Goal: Ask a question

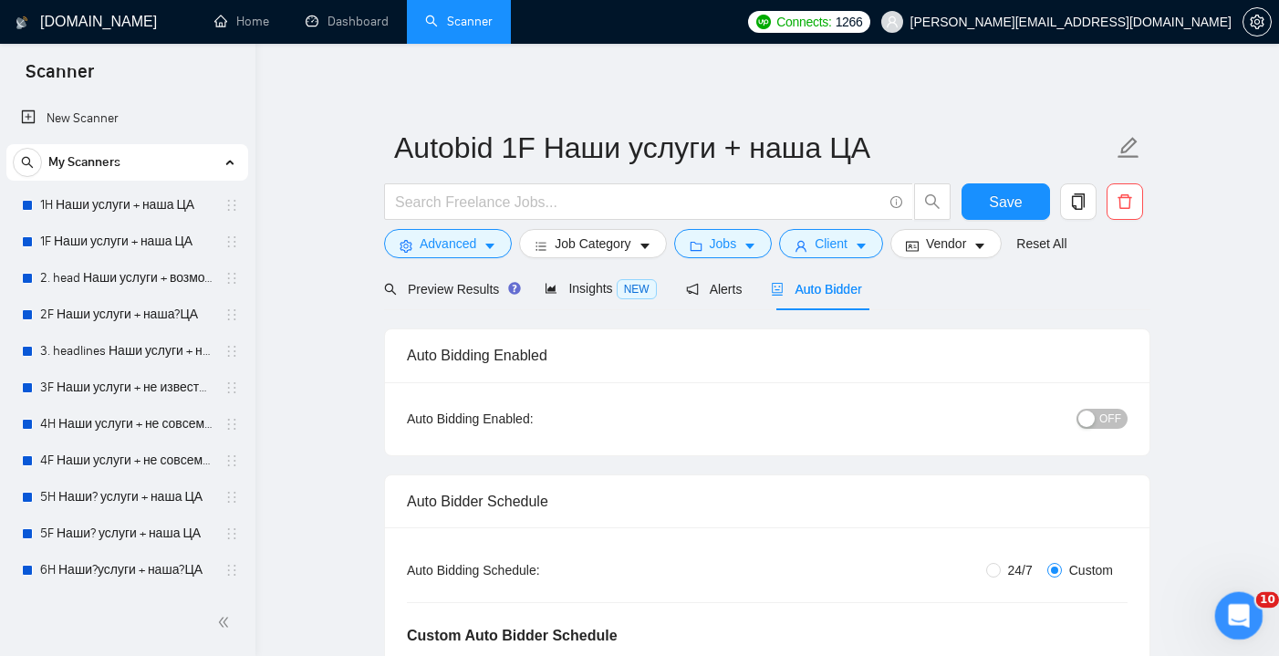
click at [1240, 612] on icon "Open Intercom Messenger" at bounding box center [1236, 613] width 30 height 30
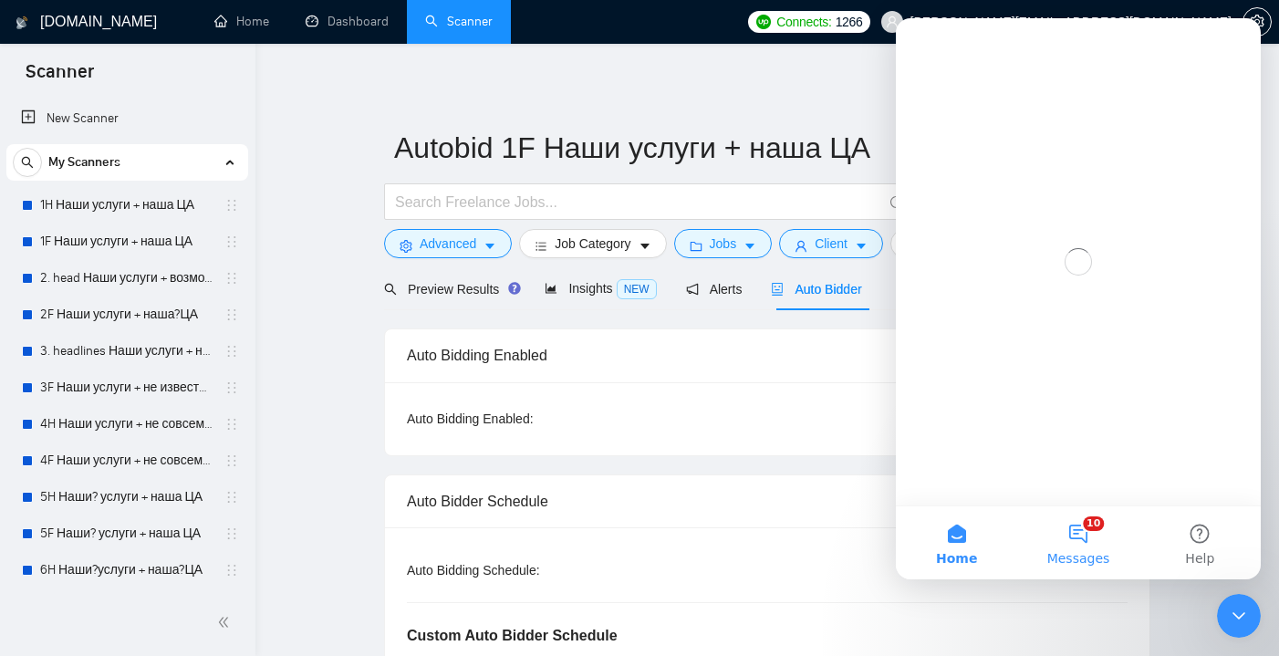
click at [1073, 535] on button "10 Messages" at bounding box center [1077, 542] width 121 height 73
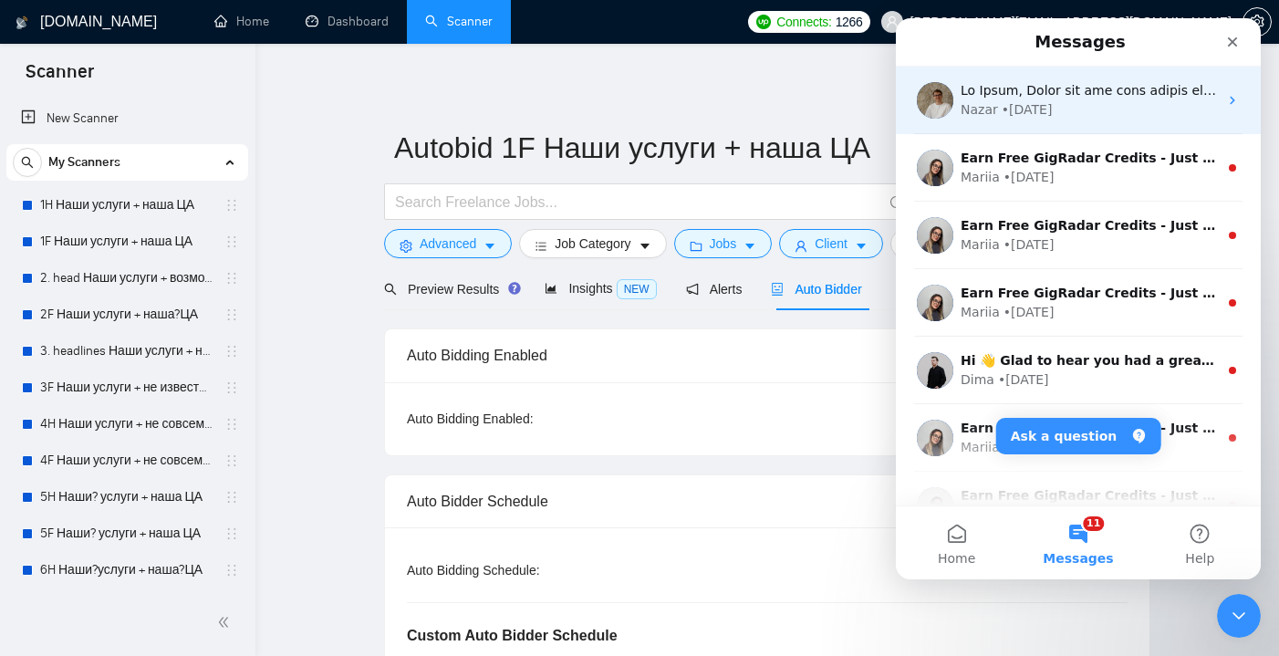
click at [1114, 115] on div "Nazar • [DATE]" at bounding box center [1088, 109] width 257 height 19
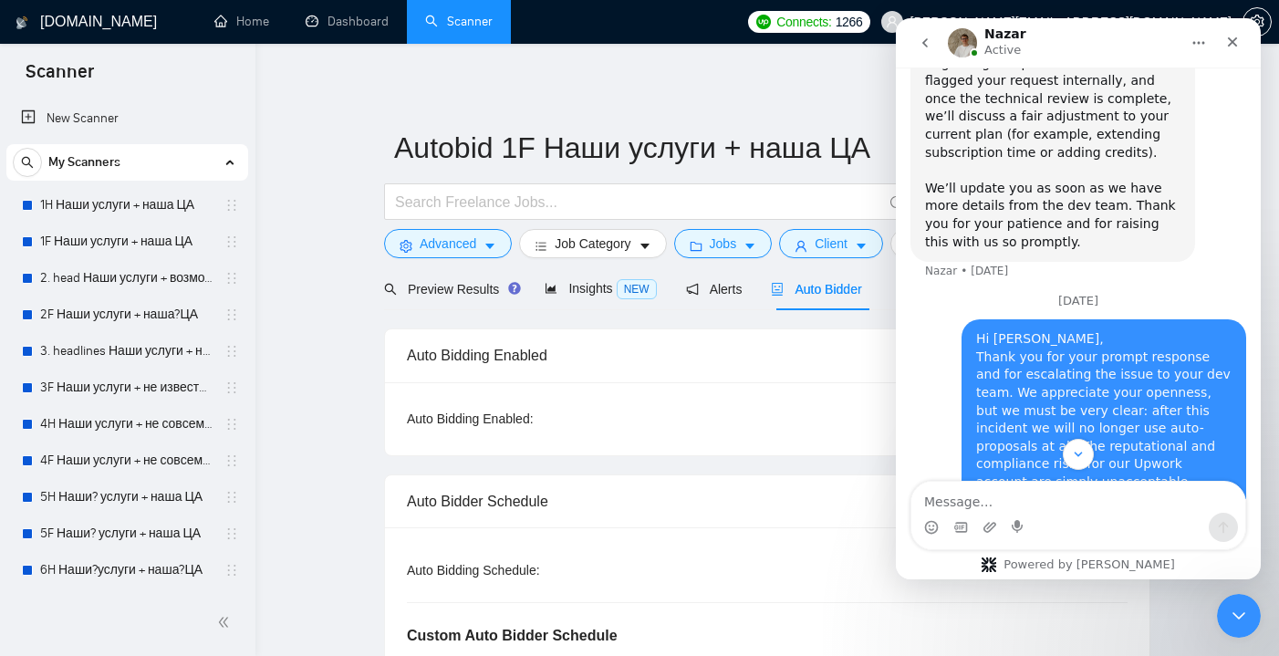
scroll to position [2310, 0]
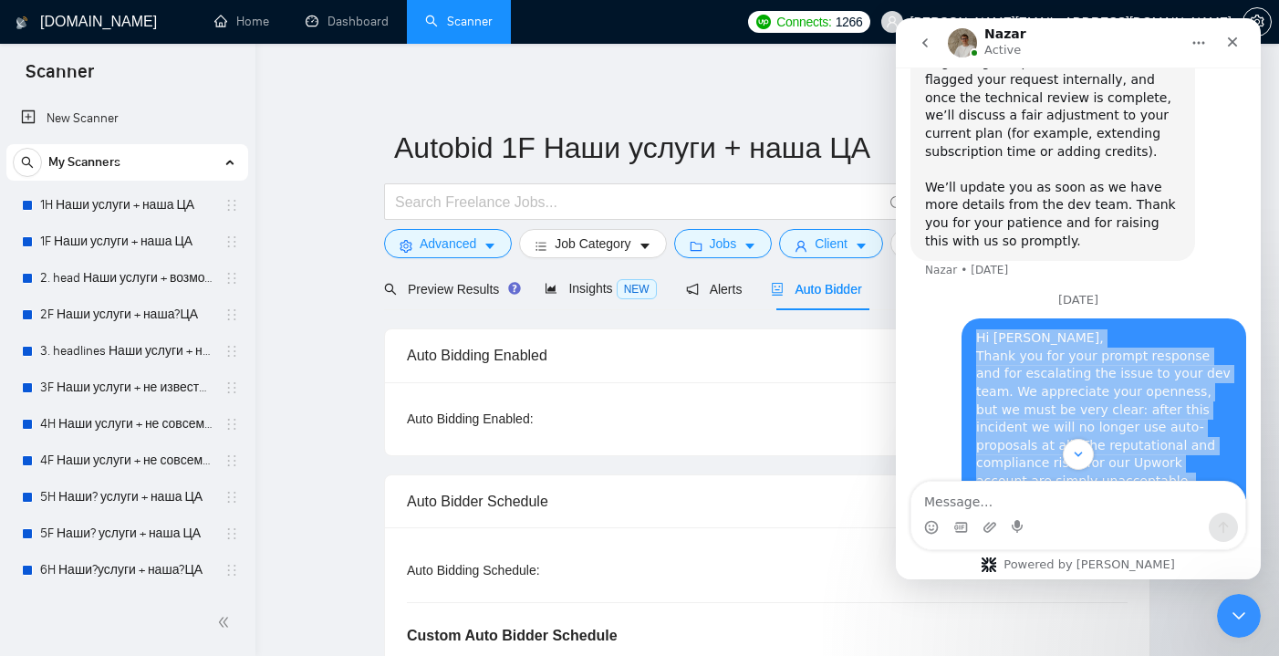
drag, startPoint x: 1185, startPoint y: 448, endPoint x: 972, endPoint y: 189, distance: 335.1
click at [972, 318] on div "Hi [PERSON_NAME], Thank you for your prompt response and for escalating the iss…" at bounding box center [1103, 664] width 285 height 692
copy div "Lo Ipsum, Dolor sit ame cons adipis elitsedd eiu tem incididunt utl etdol ma al…"
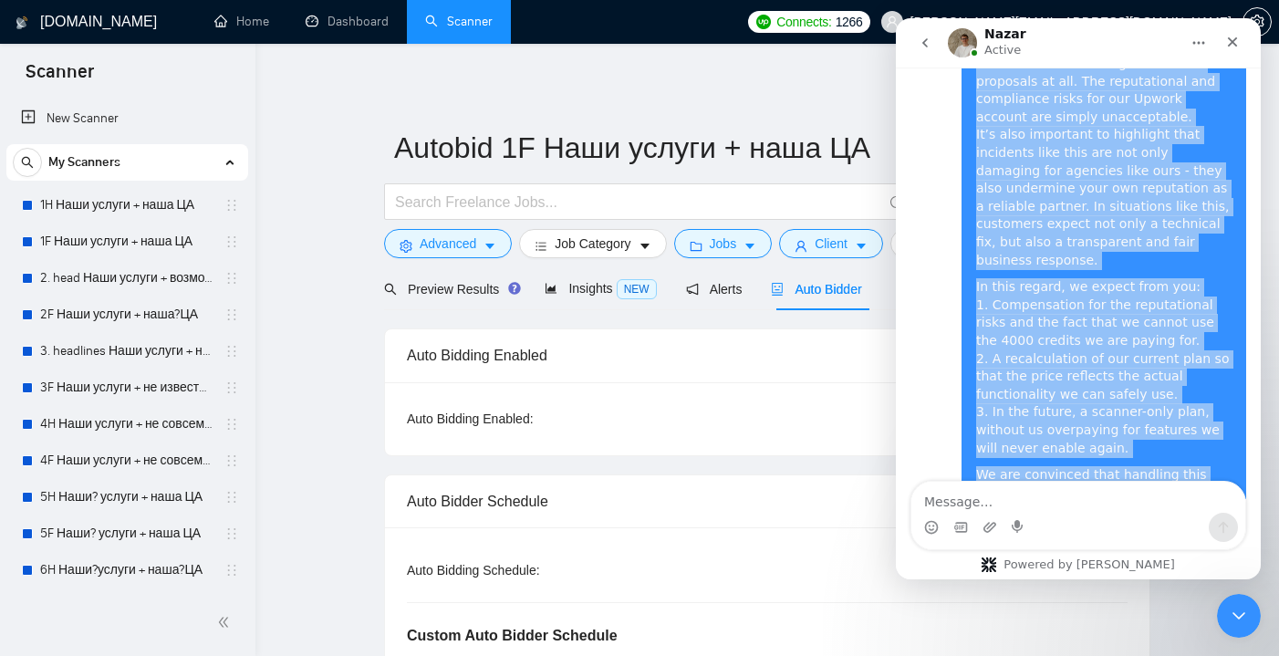
scroll to position [2674, 0]
drag, startPoint x: 977, startPoint y: 168, endPoint x: 1207, endPoint y: 460, distance: 371.5
copy div "Lo IpsUmdol Sita, C adip el seddo e temp incidi utlab etdolorem aliq enim-admin…"
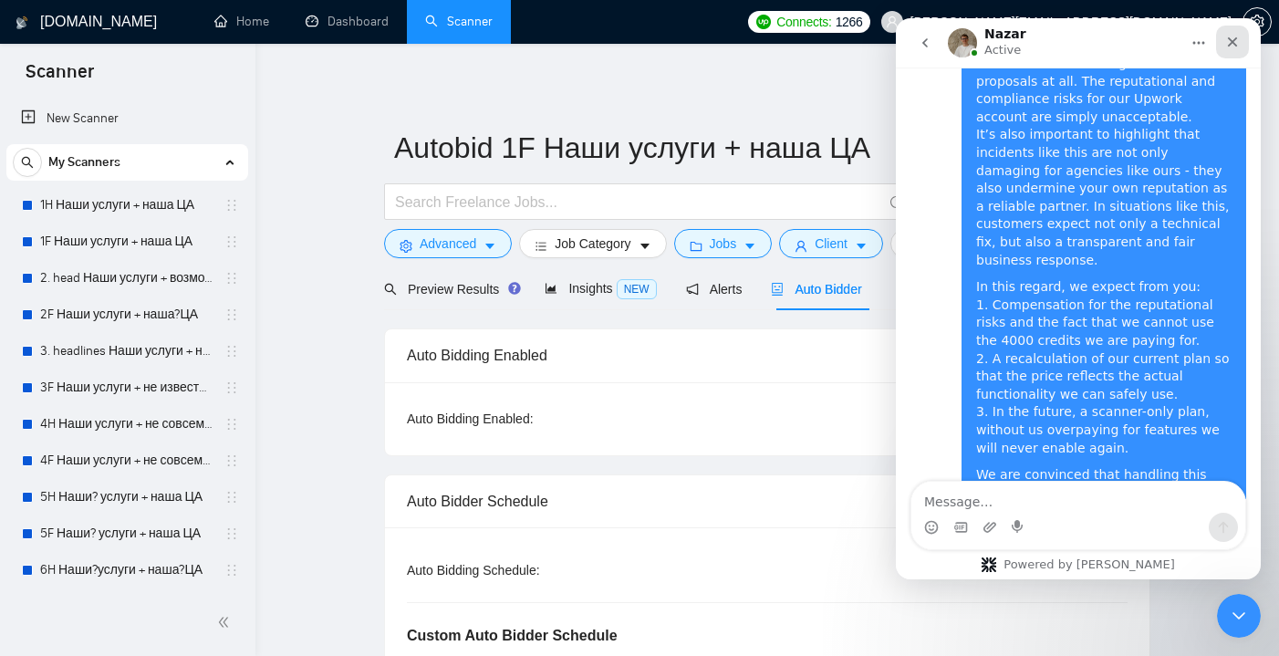
click at [1223, 42] on div "Close" at bounding box center [1232, 42] width 33 height 33
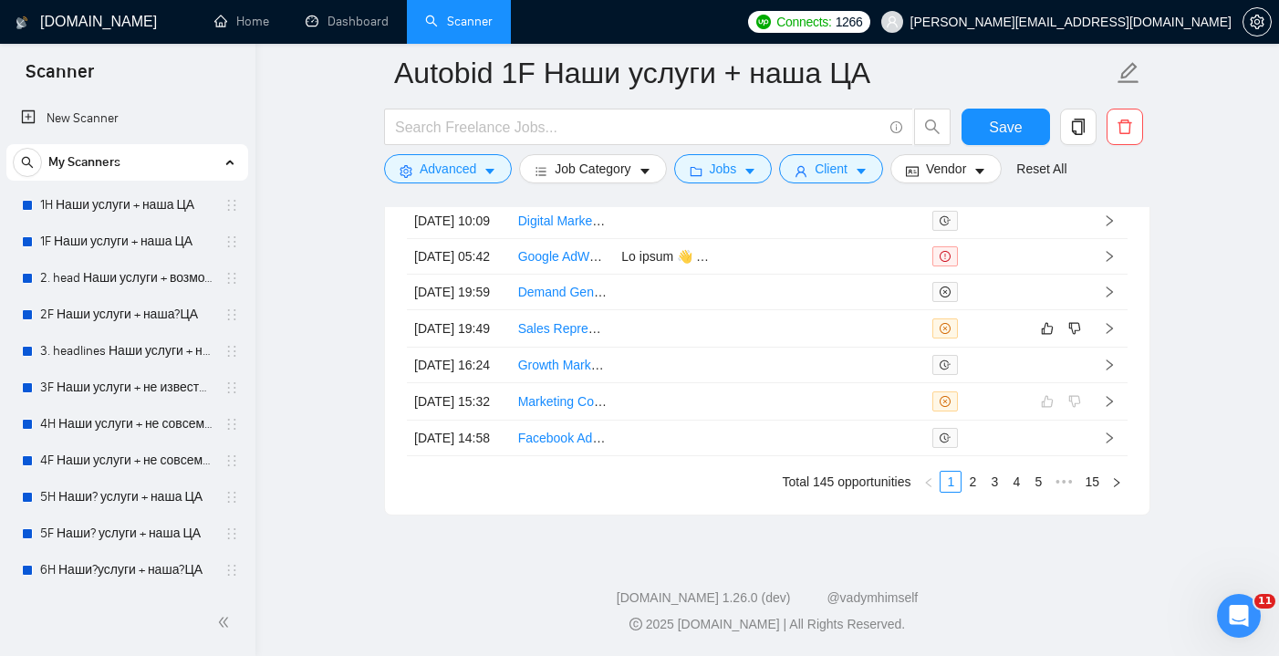
scroll to position [5213, 0]
click at [216, 14] on link "Home" at bounding box center [241, 22] width 55 height 16
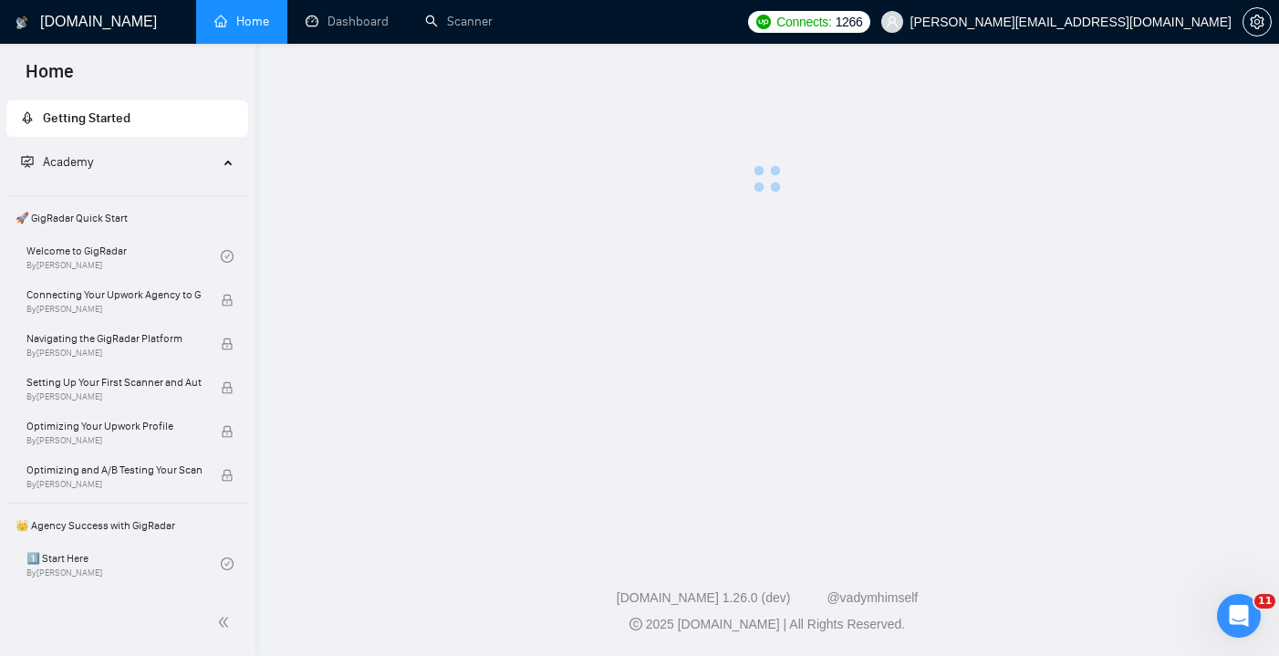
click at [73, 29] on h1 "[DOMAIN_NAME]" at bounding box center [98, 22] width 117 height 44
click at [139, 157] on span "Academy" at bounding box center [119, 162] width 197 height 36
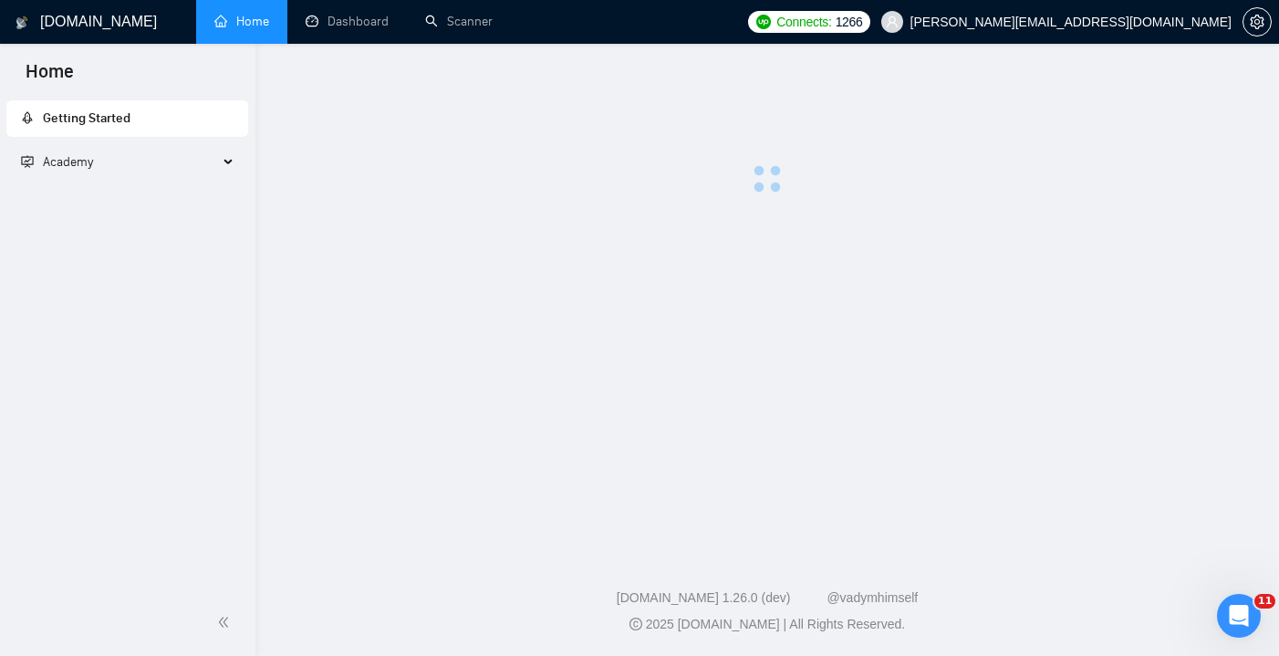
click at [139, 157] on span "Academy" at bounding box center [119, 162] width 197 height 36
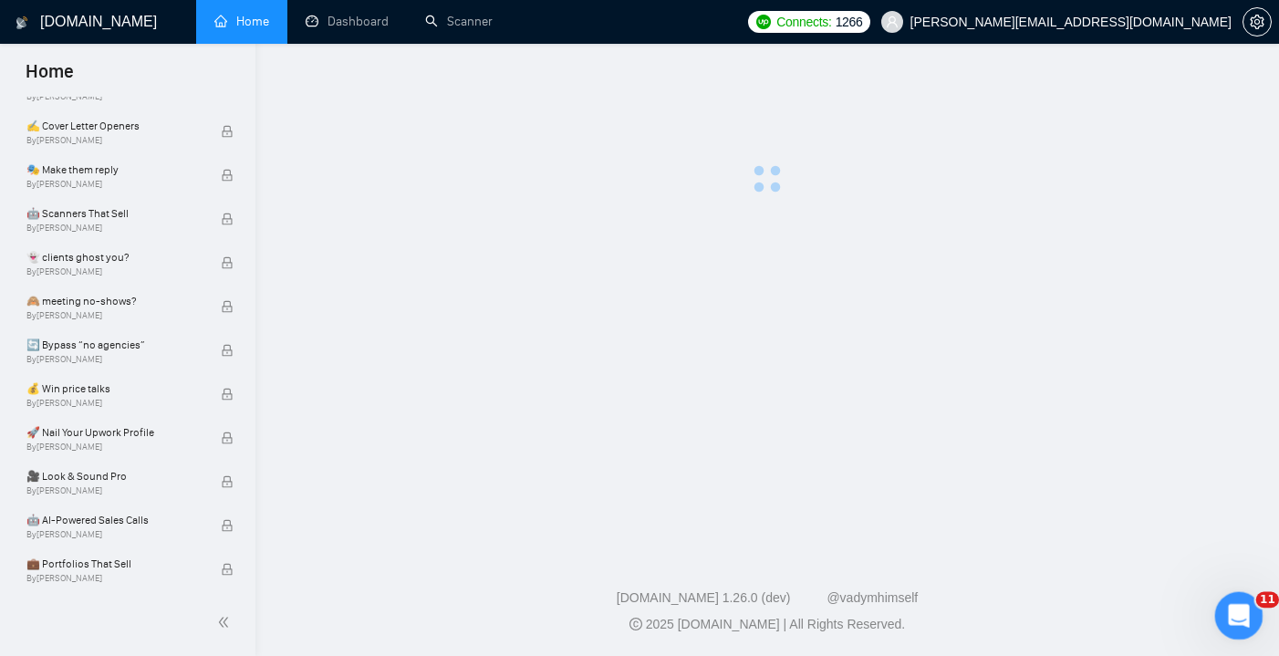
click at [1234, 624] on icon "Open Intercom Messenger" at bounding box center [1236, 613] width 30 height 30
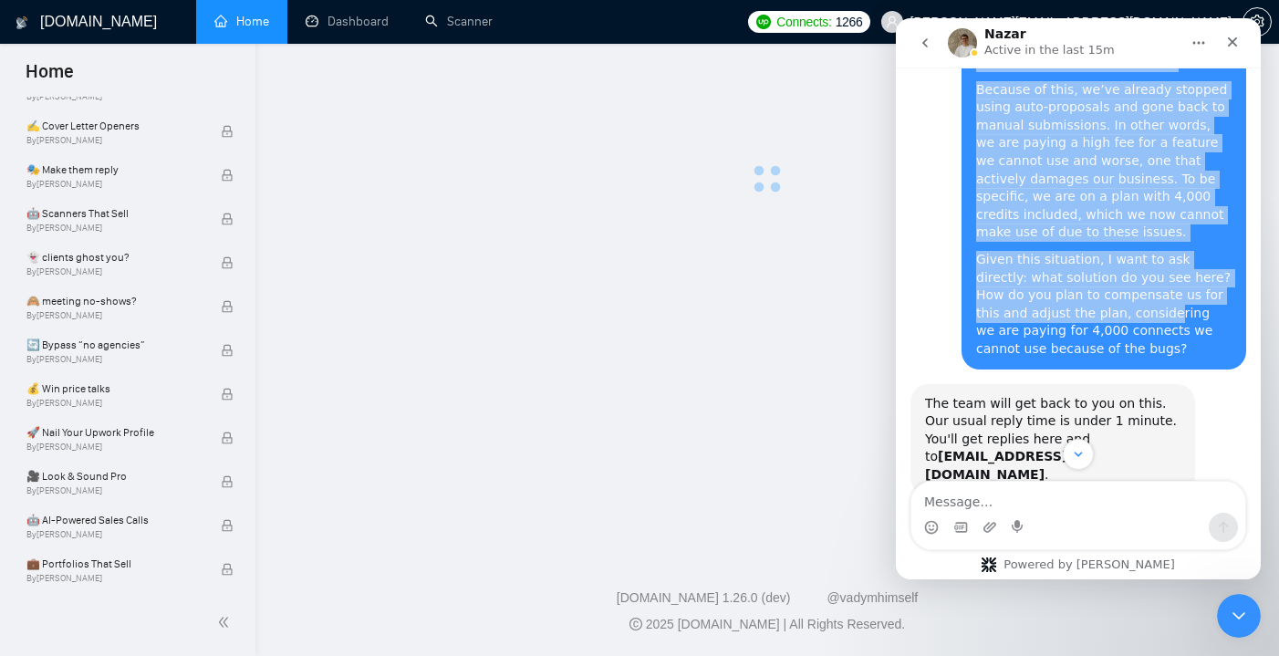
scroll to position [616, 0]
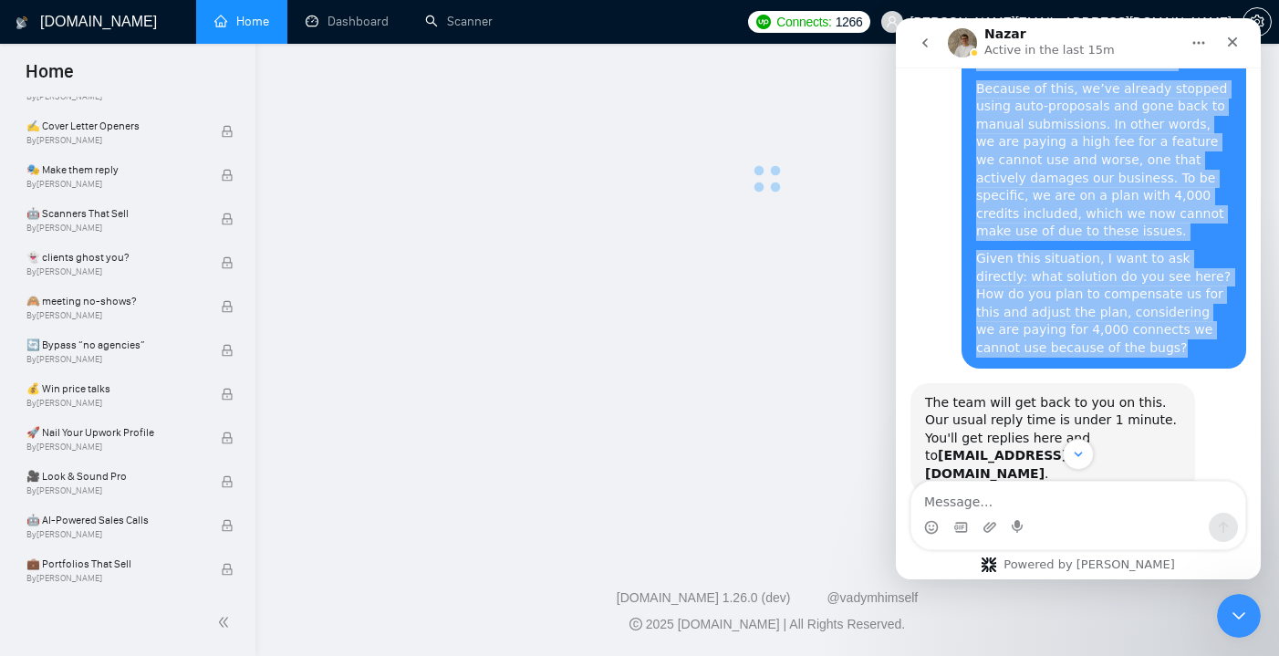
drag, startPoint x: 977, startPoint y: 168, endPoint x: 1068, endPoint y: 285, distance: 148.9
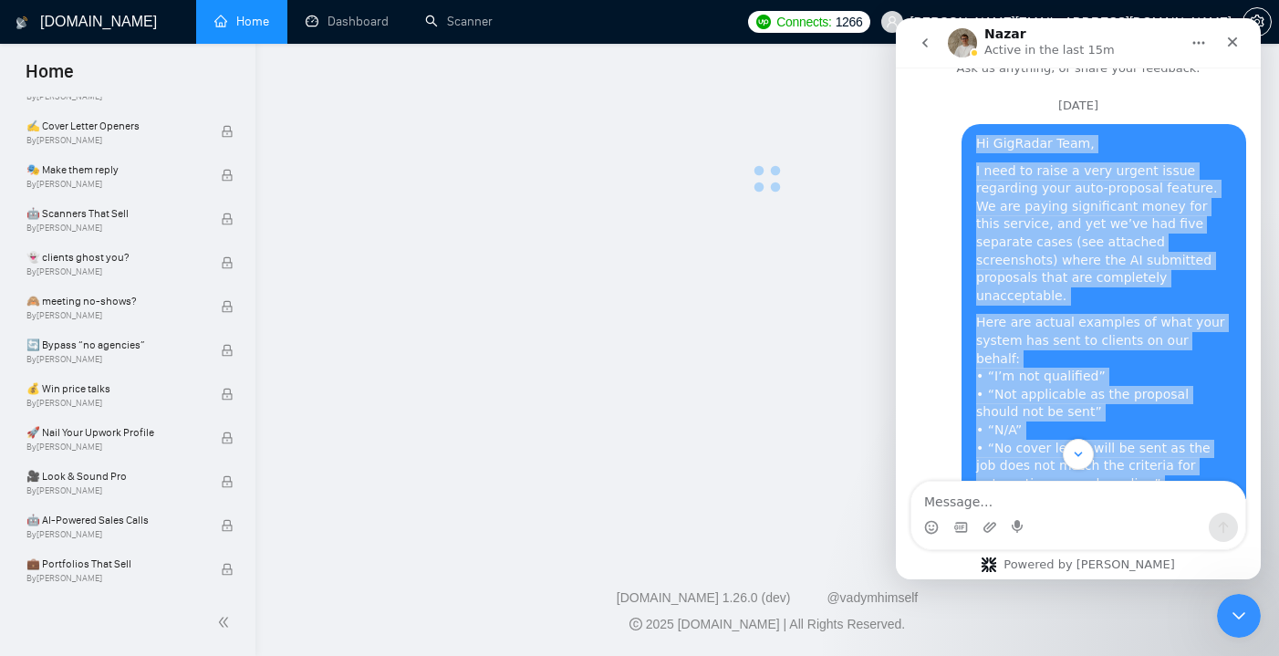
scroll to position [26, 0]
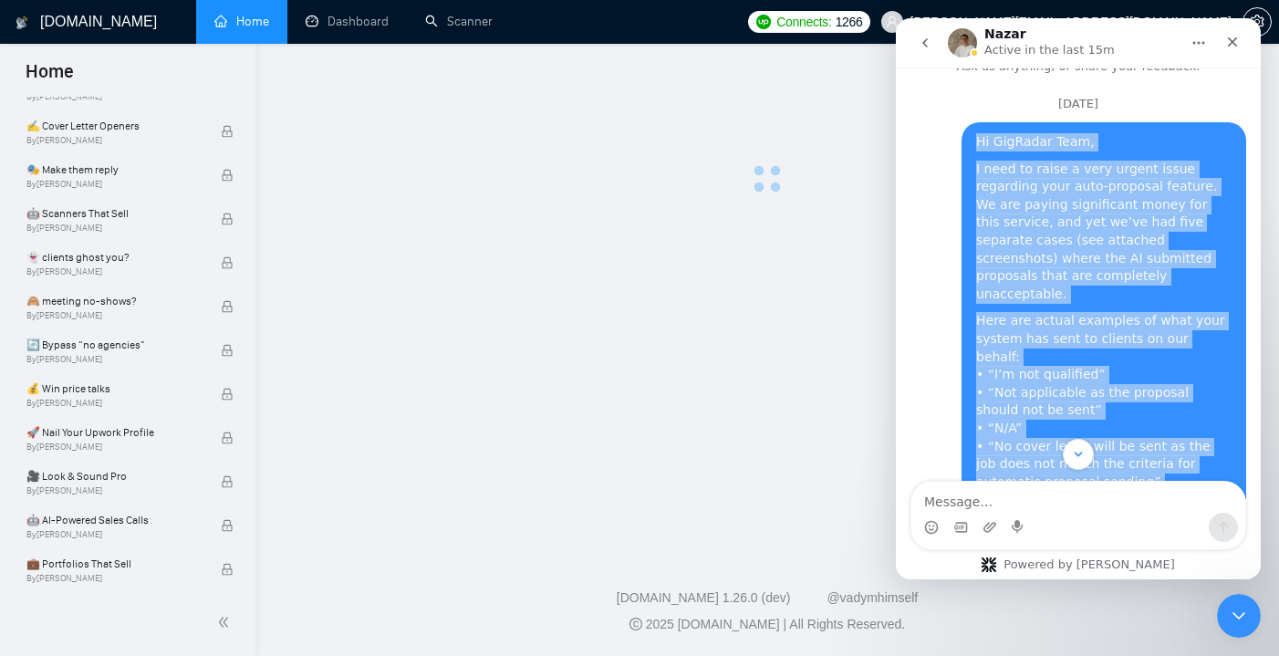
click at [986, 136] on div "Hi GigRadar Team," at bounding box center [1103, 142] width 255 height 18
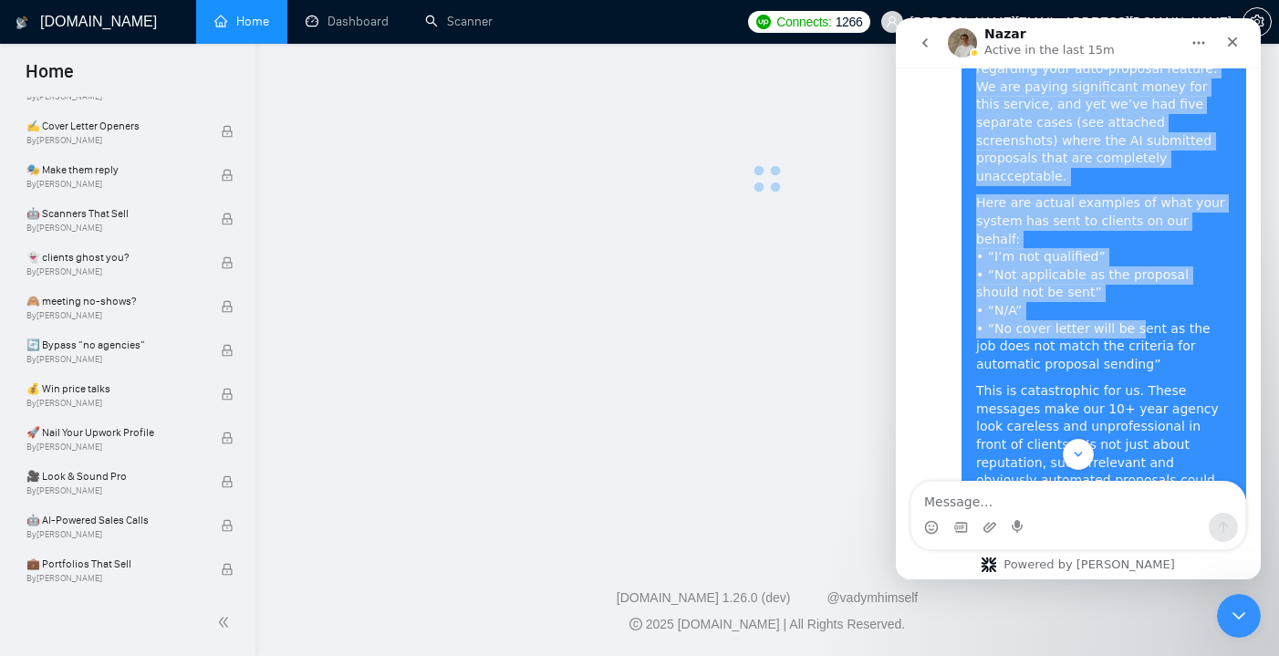
scroll to position [147, 0]
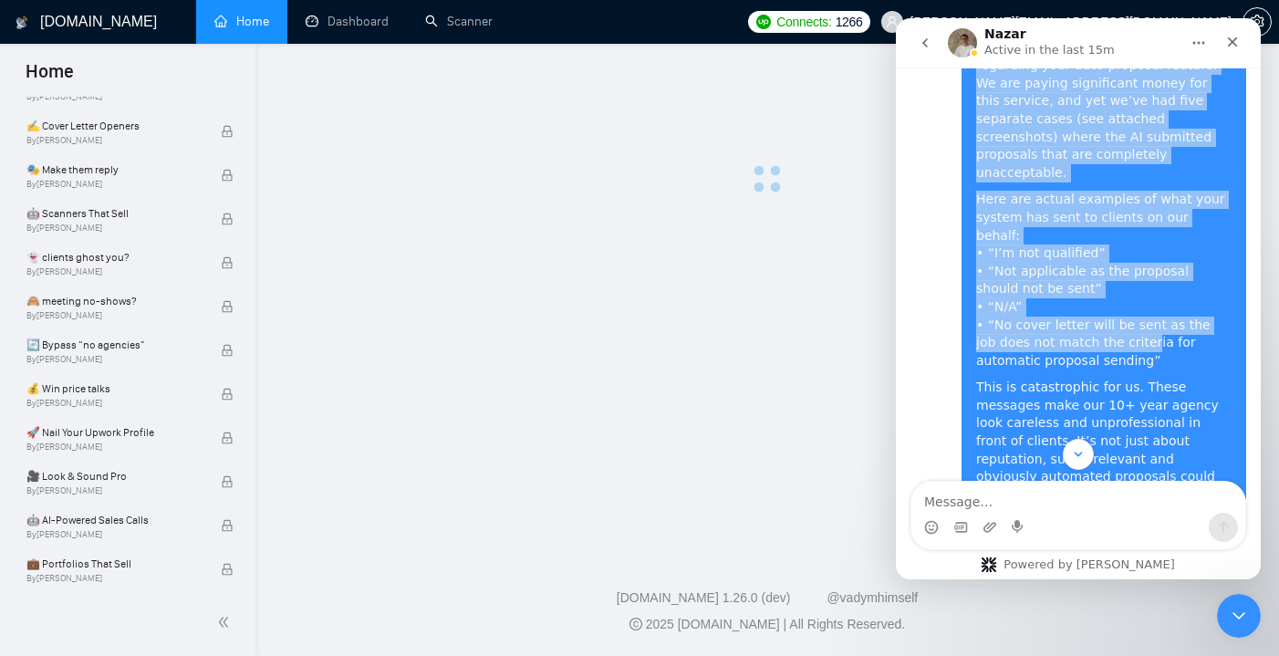
drag, startPoint x: 972, startPoint y: 140, endPoint x: 1118, endPoint y: 306, distance: 221.0
click at [1118, 305] on div "Hi GigRadar Team, I need to raise a very urgent issue regarding your auto-propo…" at bounding box center [1103, 419] width 285 height 836
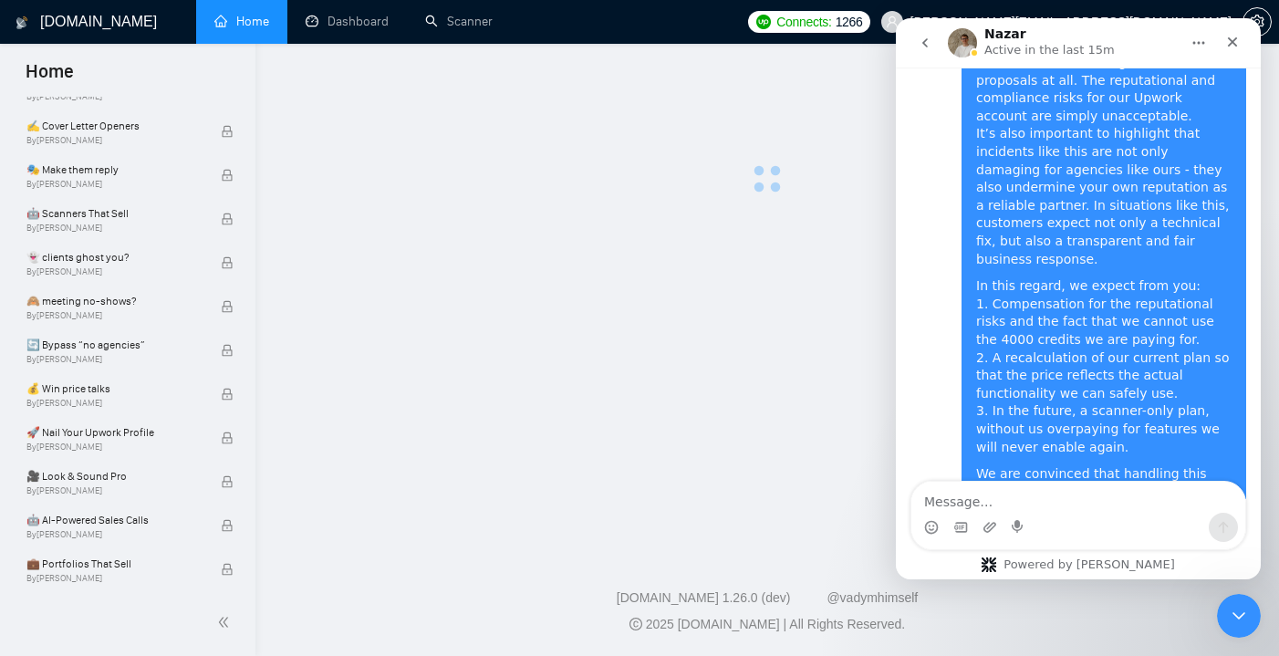
scroll to position [2674, 0]
click at [1236, 39] on icon "Close" at bounding box center [1233, 42] width 10 height 10
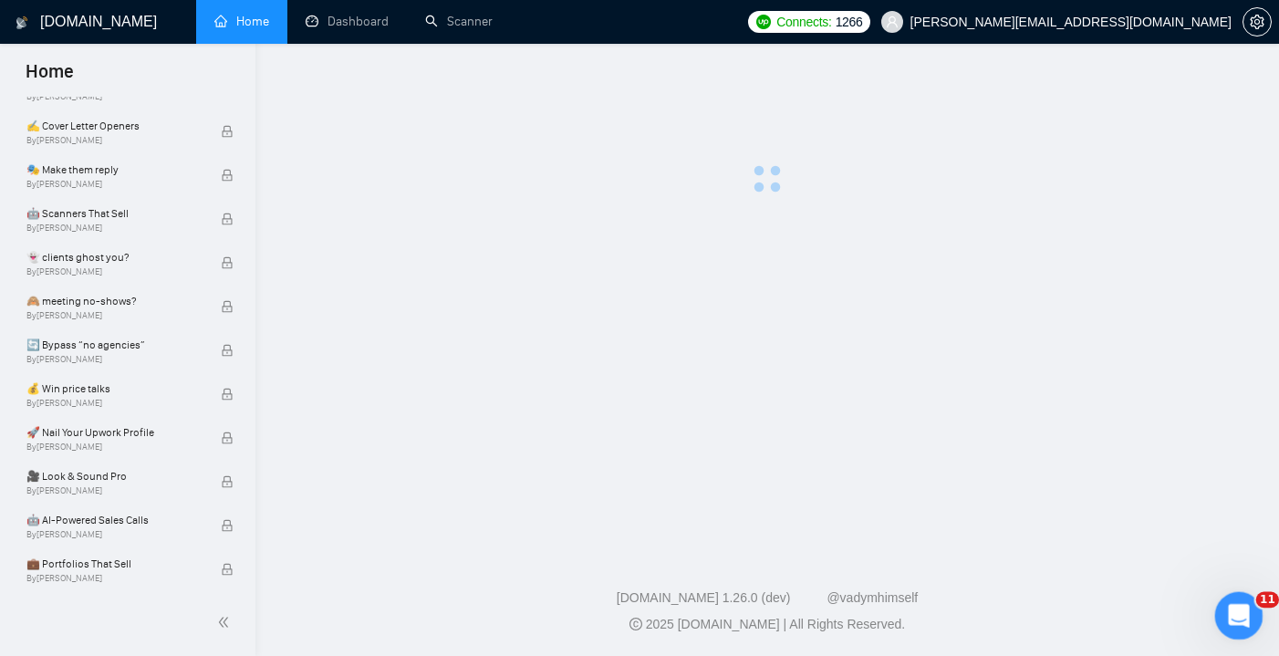
click at [1242, 607] on icon "Open Intercom Messenger" at bounding box center [1236, 613] width 30 height 30
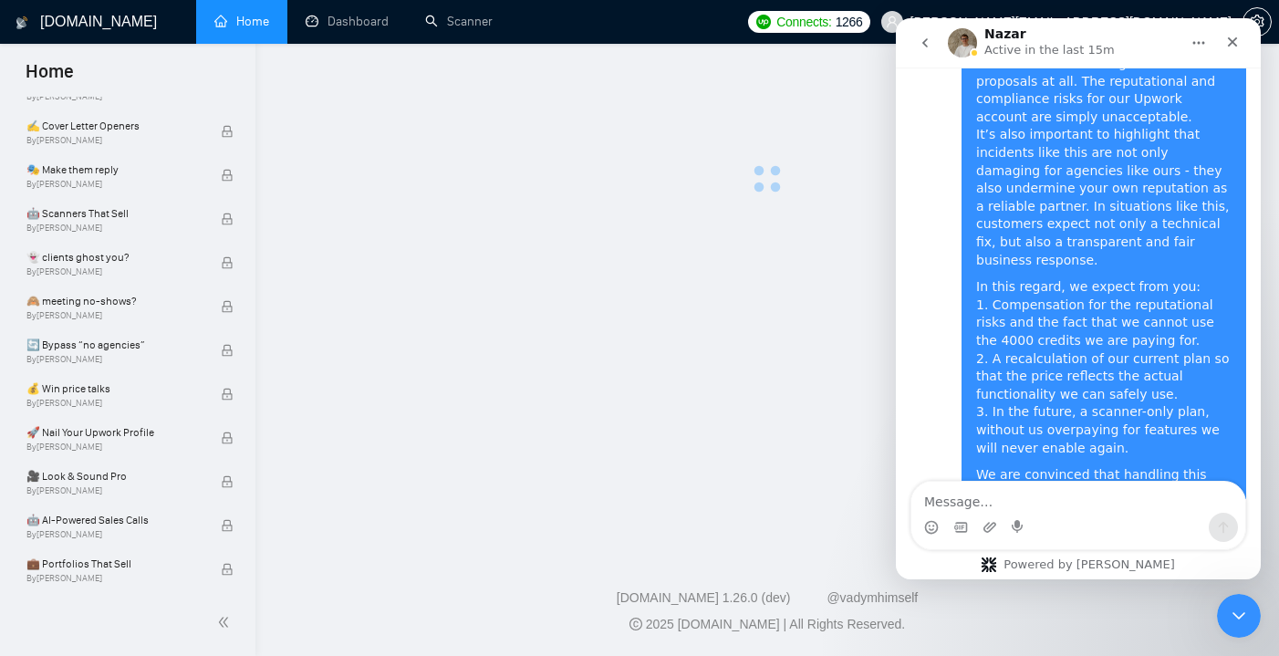
click at [940, 45] on button "go back" at bounding box center [925, 43] width 35 height 35
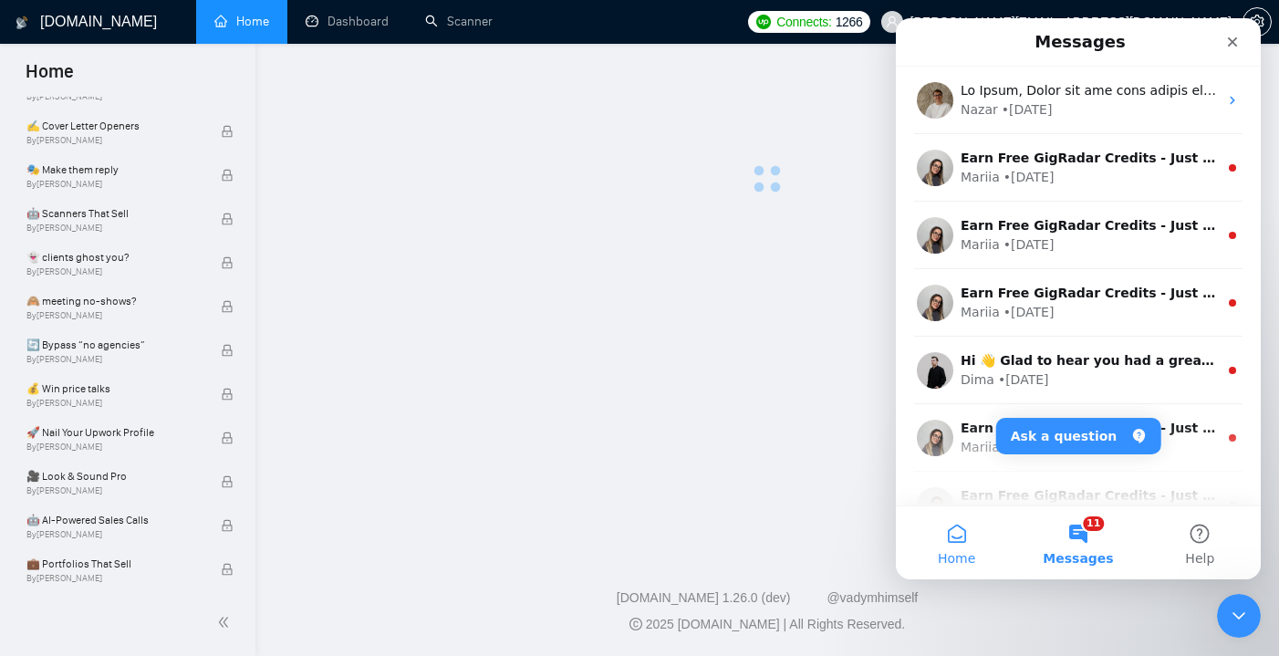
click at [981, 529] on button "Home" at bounding box center [956, 542] width 121 height 73
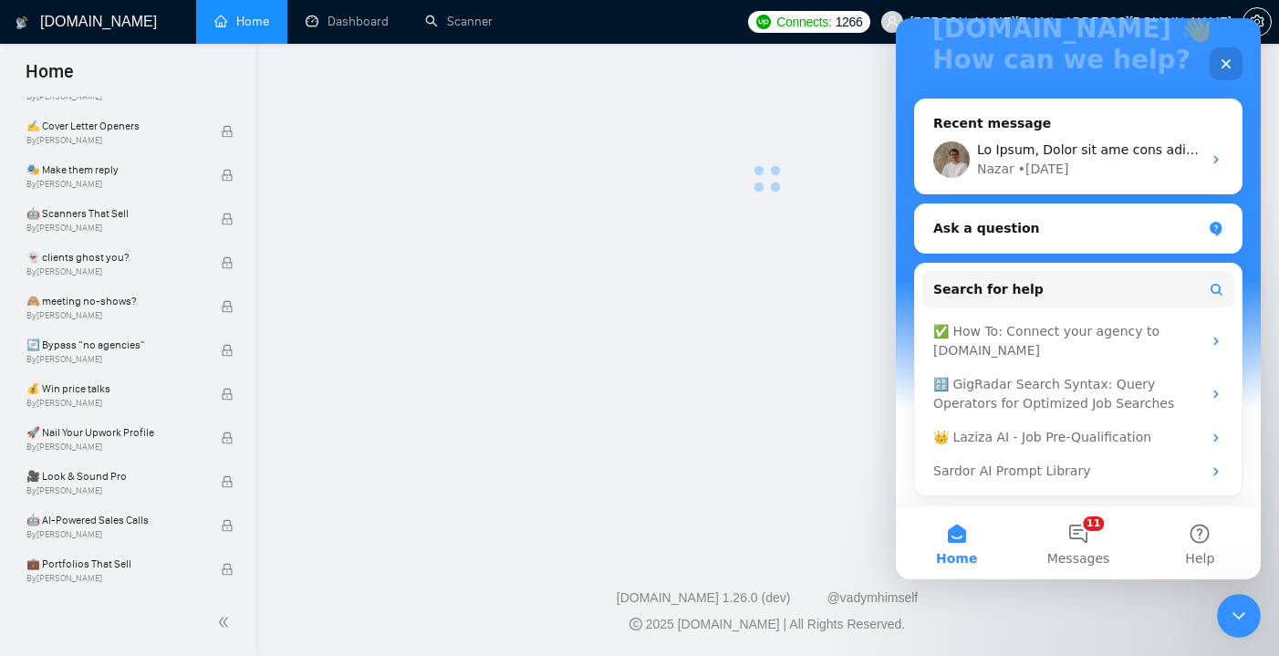
scroll to position [196, 0]
